Goal: Navigation & Orientation: Find specific page/section

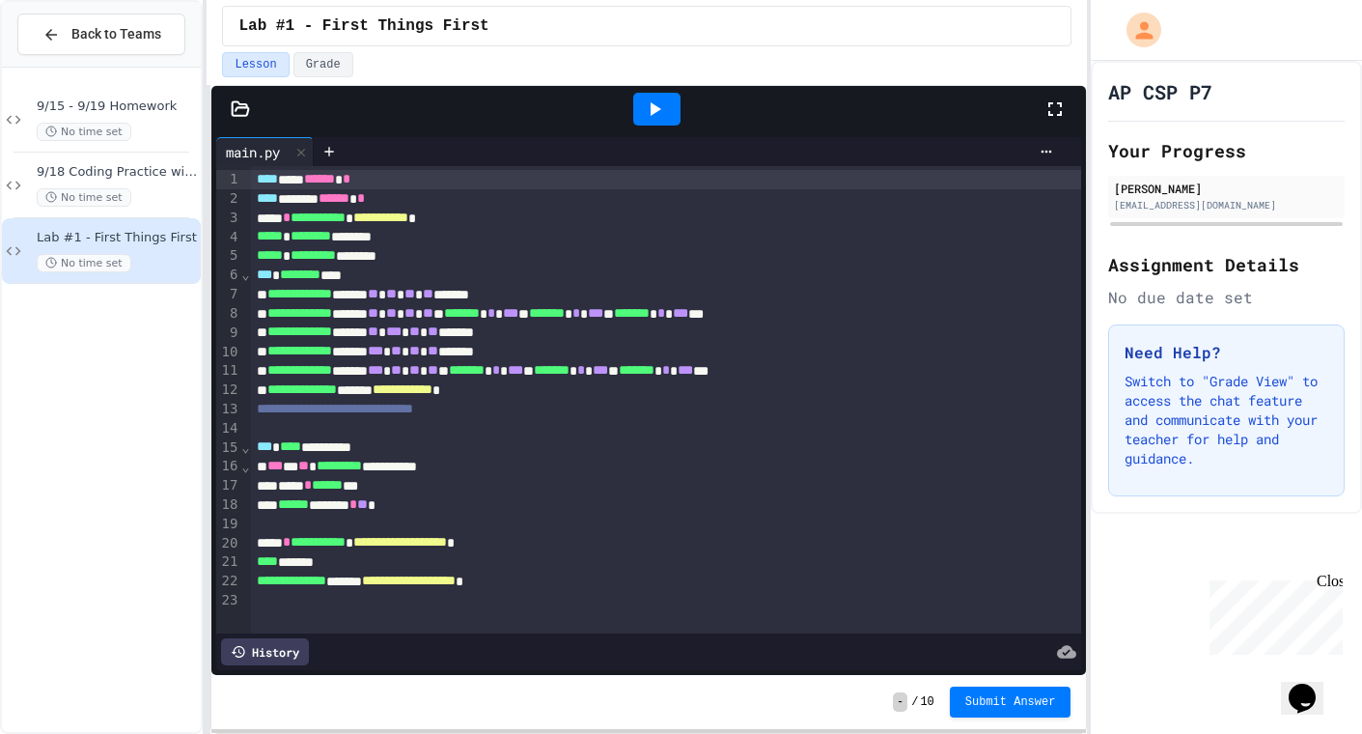
click at [130, 18] on button "Back to Teams" at bounding box center [101, 35] width 168 height 42
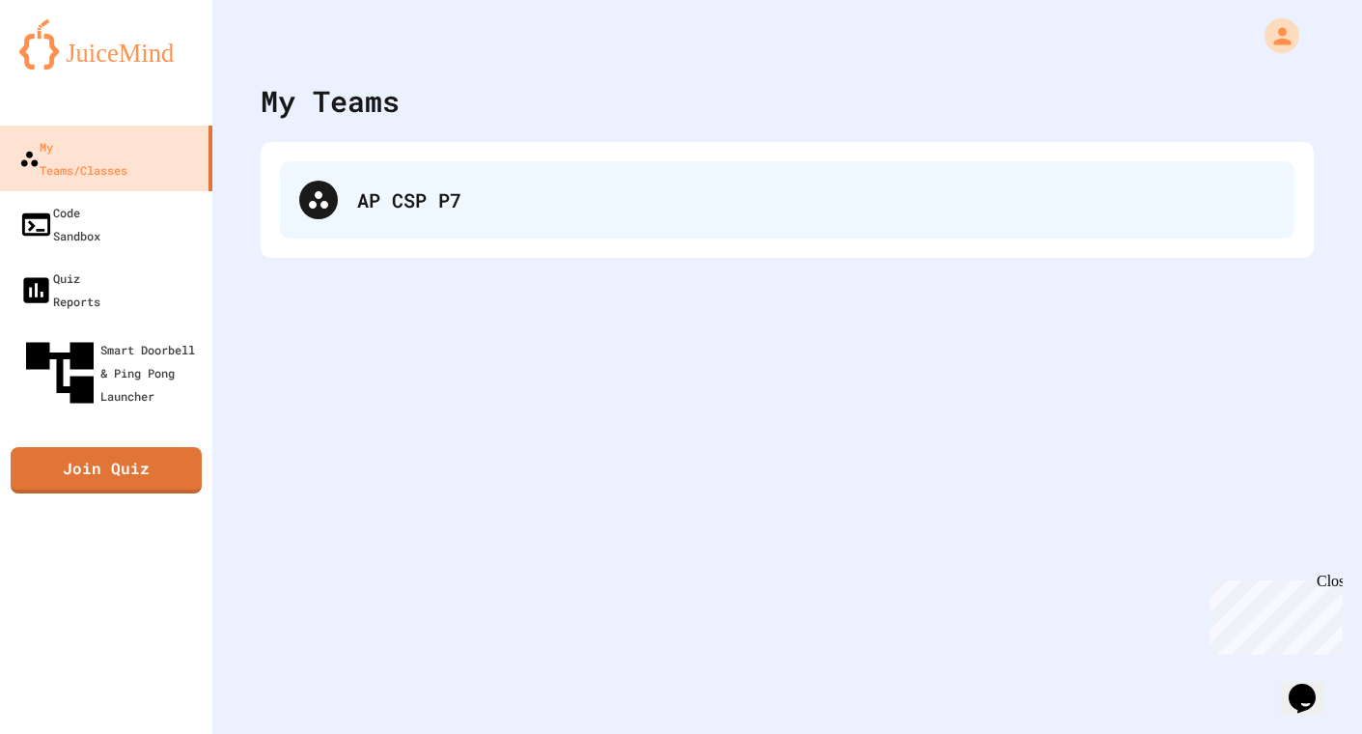
click at [607, 217] on div "AP CSP P7" at bounding box center [787, 199] width 1015 height 77
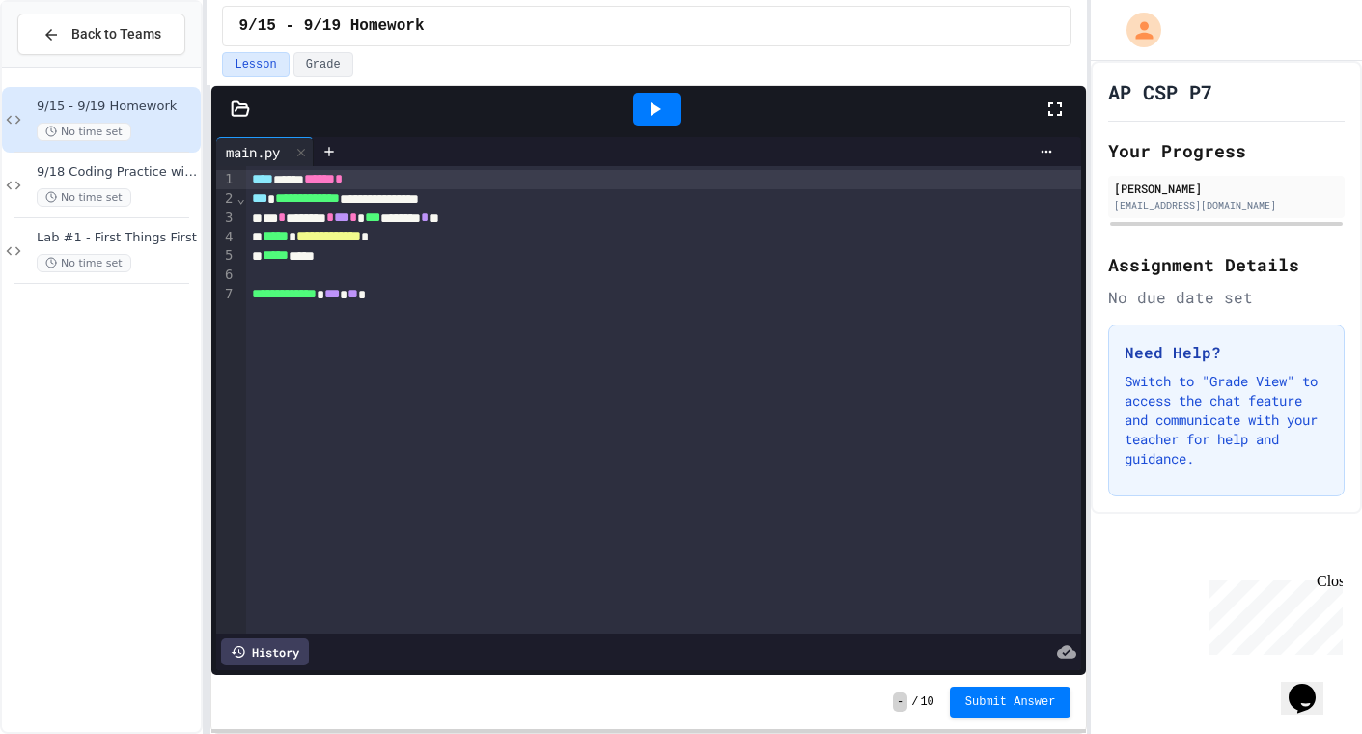
click at [128, 40] on span "Back to Teams" at bounding box center [116, 34] width 90 height 20
